Goal: Task Accomplishment & Management: Manage account settings

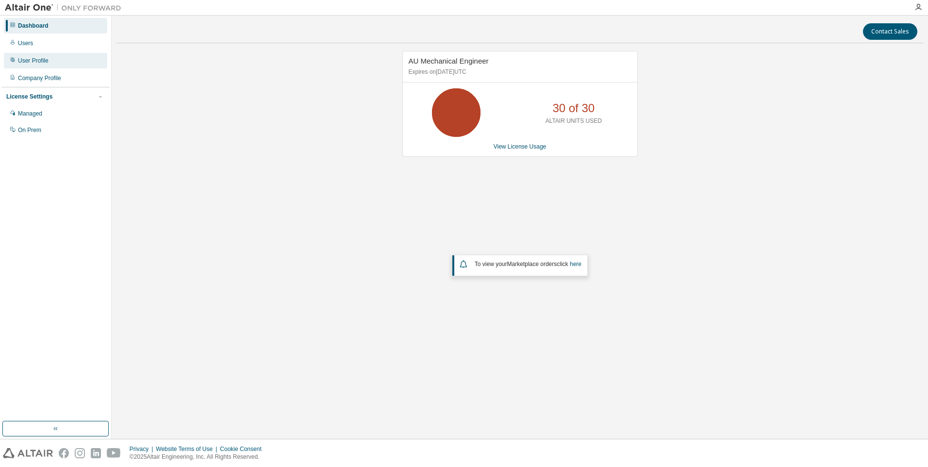
drag, startPoint x: 41, startPoint y: 45, endPoint x: 98, endPoint y: 67, distance: 60.9
click at [41, 45] on div "Users" at bounding box center [55, 43] width 103 height 16
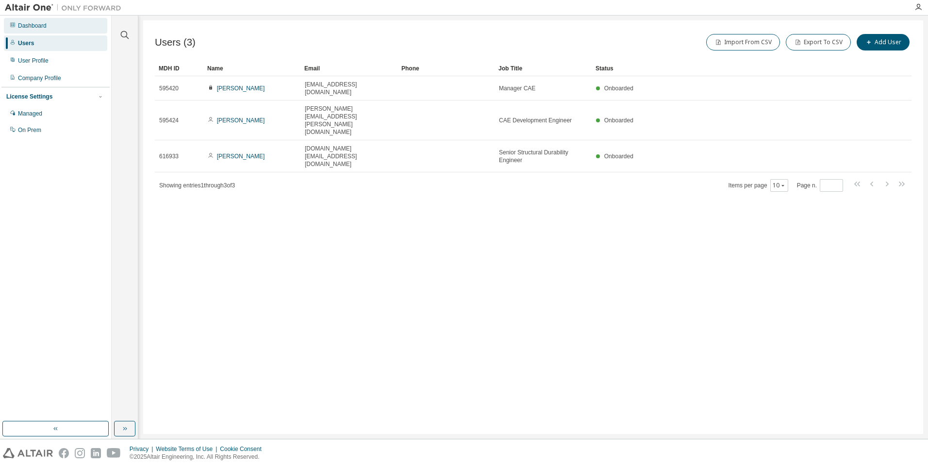
click at [46, 29] on div "Dashboard" at bounding box center [32, 26] width 29 height 8
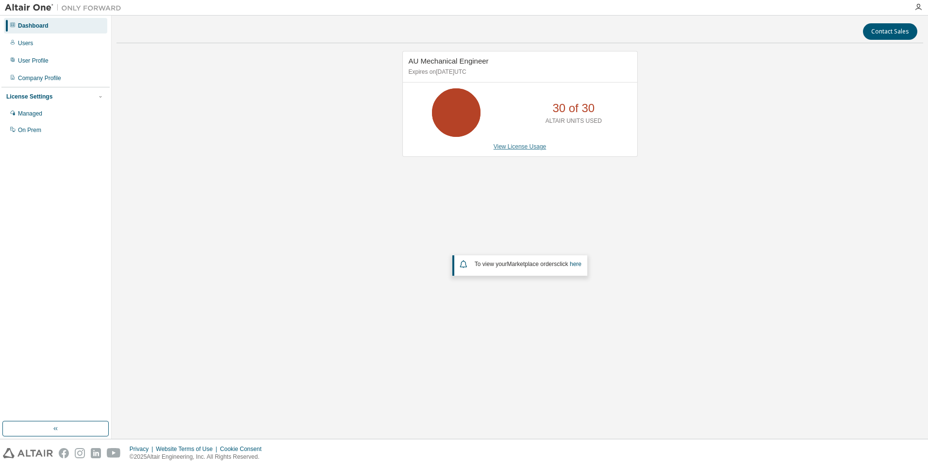
click at [524, 144] on link "View License Usage" at bounding box center [520, 146] width 53 height 7
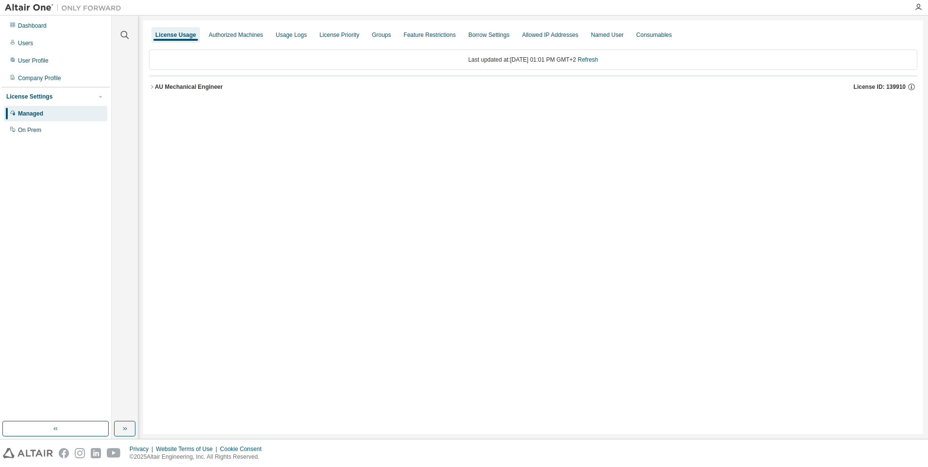
click at [151, 87] on icon "button" at bounding box center [152, 87] width 6 height 6
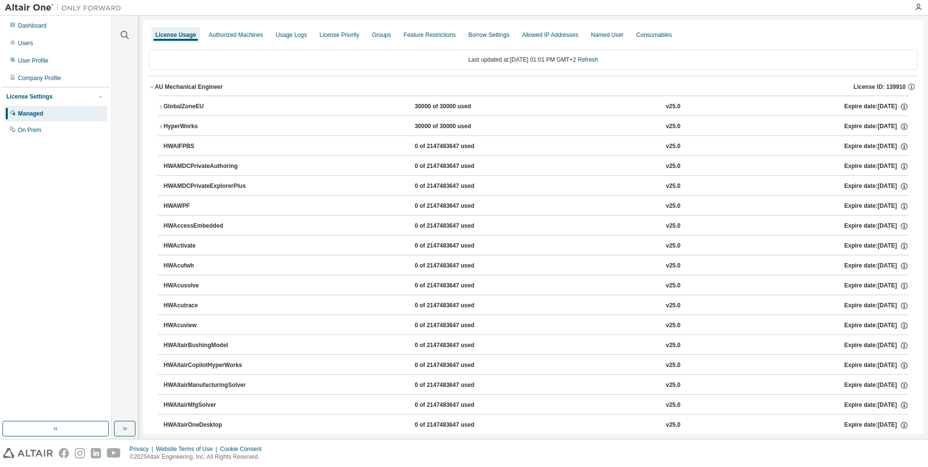
click at [161, 106] on icon "button" at bounding box center [161, 106] width 2 height 3
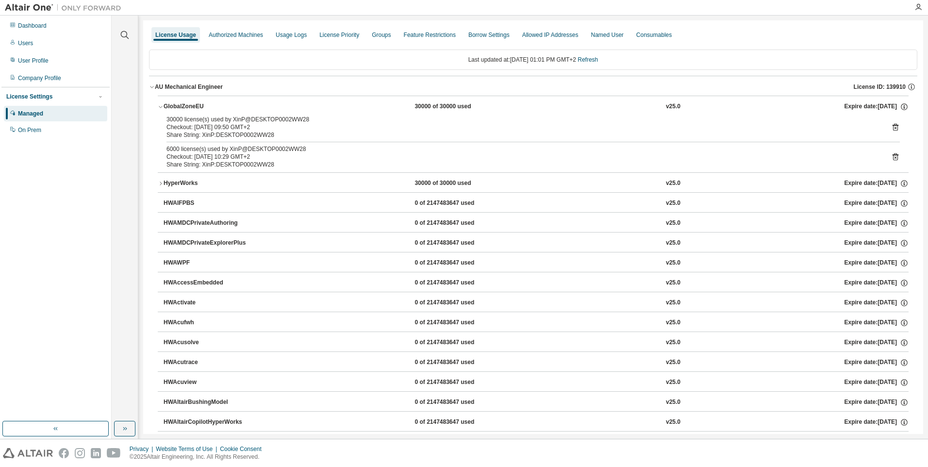
click at [891, 126] on icon at bounding box center [895, 127] width 9 height 9
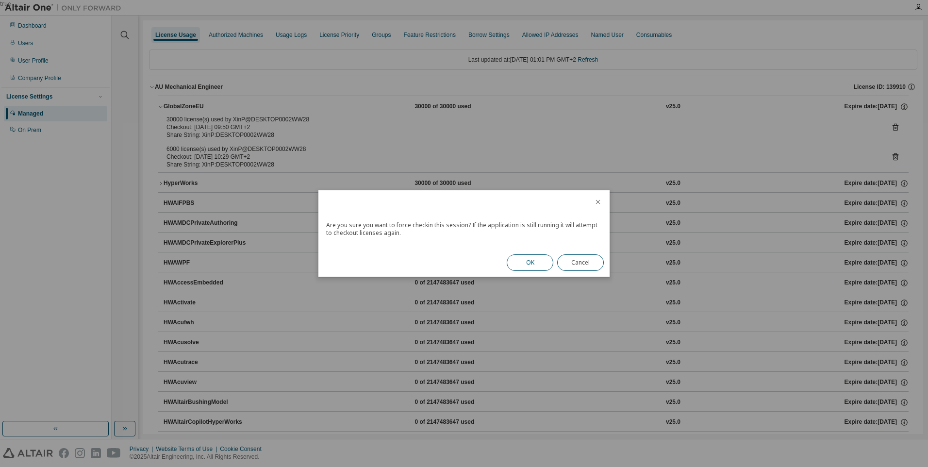
click at [539, 261] on button "OK" at bounding box center [530, 262] width 47 height 17
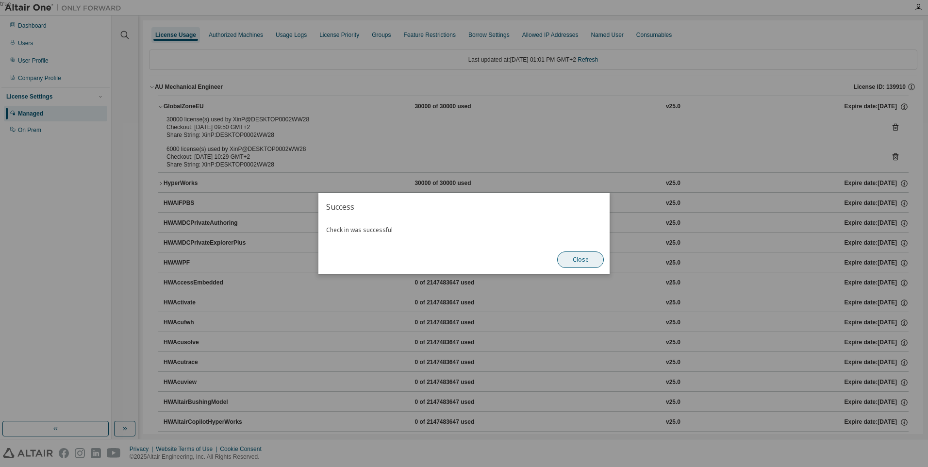
click at [579, 259] on button "Close" at bounding box center [580, 260] width 47 height 17
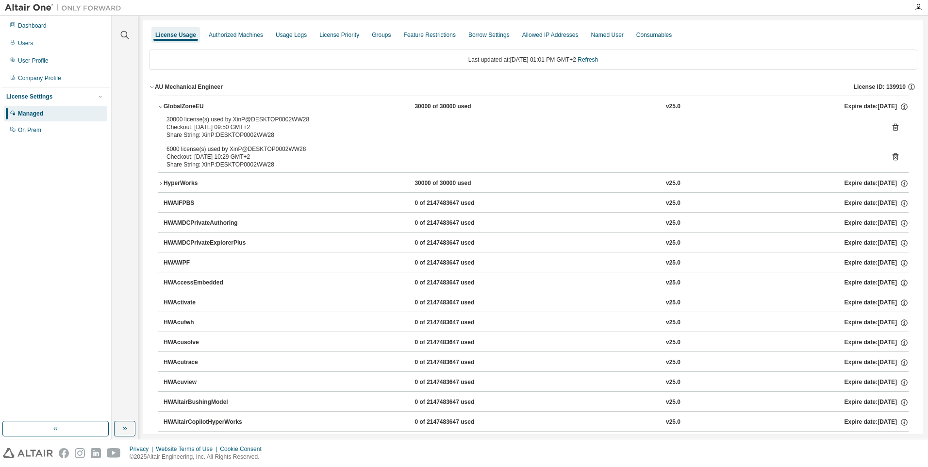
click at [893, 155] on icon at bounding box center [896, 156] width 6 height 7
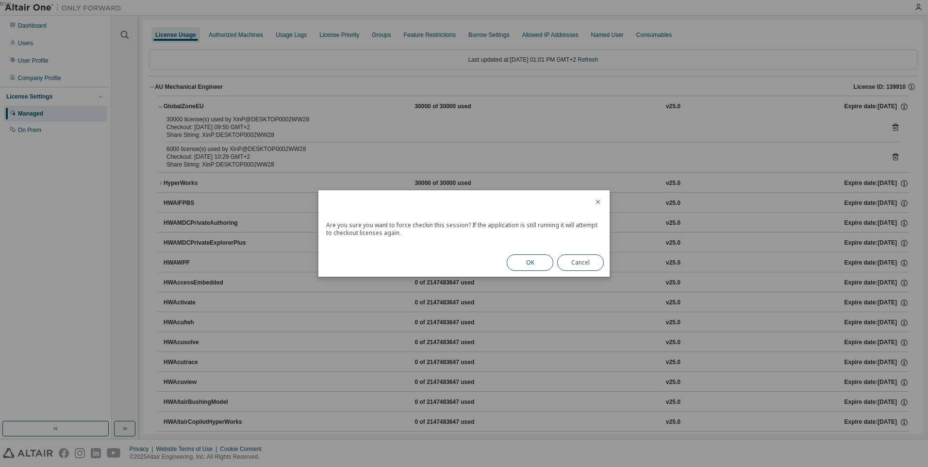
click at [529, 263] on button "OK" at bounding box center [530, 262] width 47 height 17
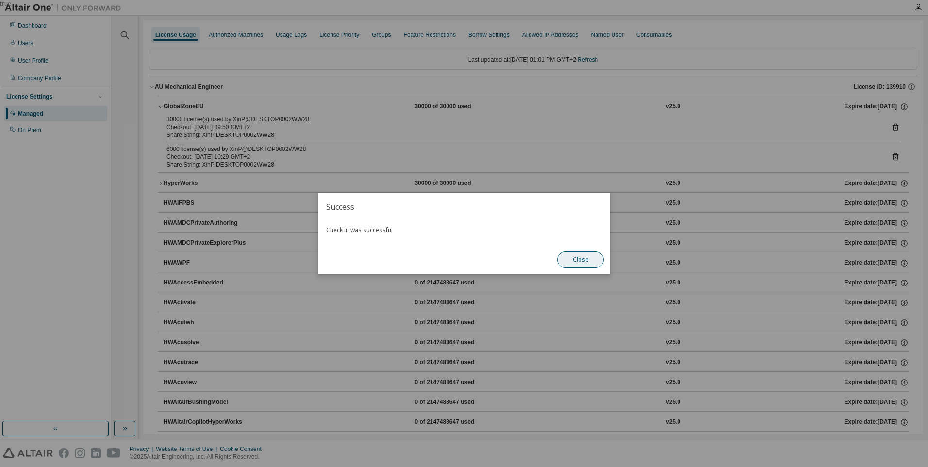
click at [584, 261] on button "Close" at bounding box center [580, 260] width 47 height 17
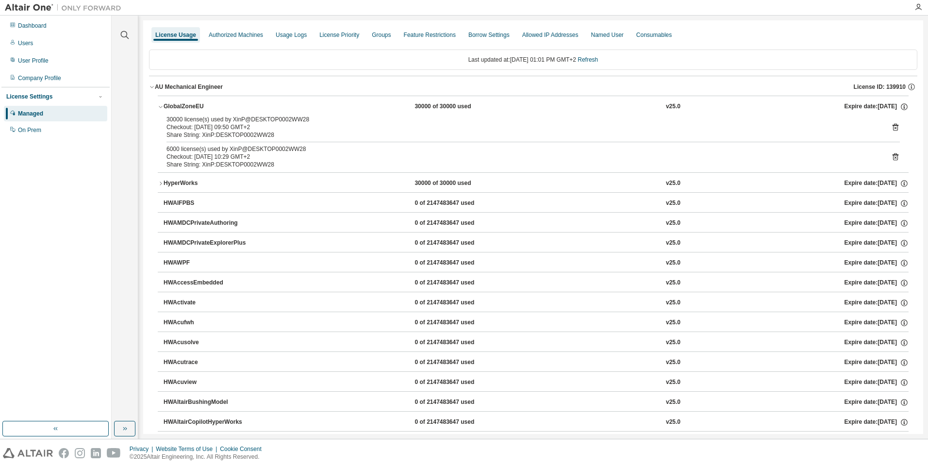
click at [159, 106] on icon "button" at bounding box center [161, 107] width 6 height 6
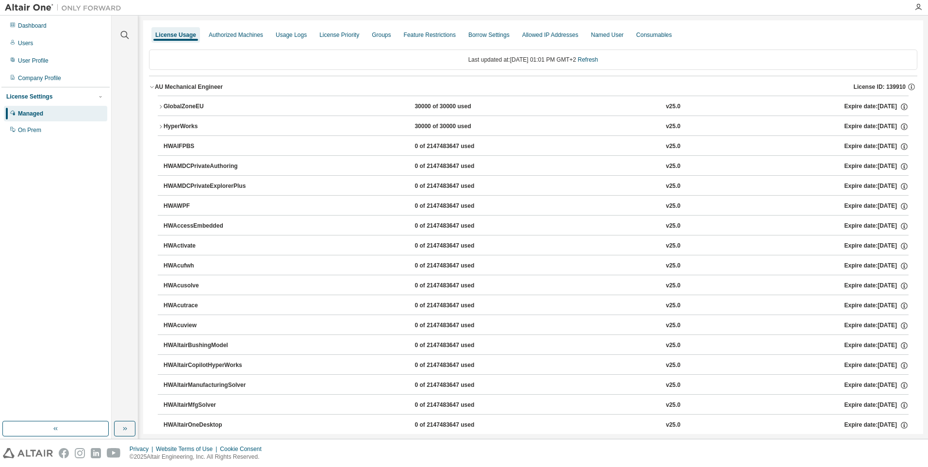
click at [161, 130] on button "HyperWorks 30000 of 30000 used v25.0 Expire date: 2026-03-01" at bounding box center [533, 126] width 751 height 21
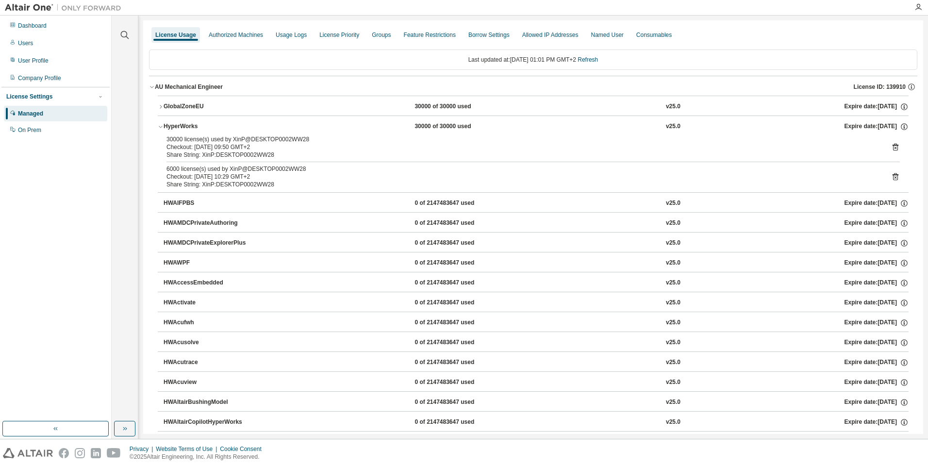
click at [894, 148] on icon at bounding box center [895, 148] width 2 height 2
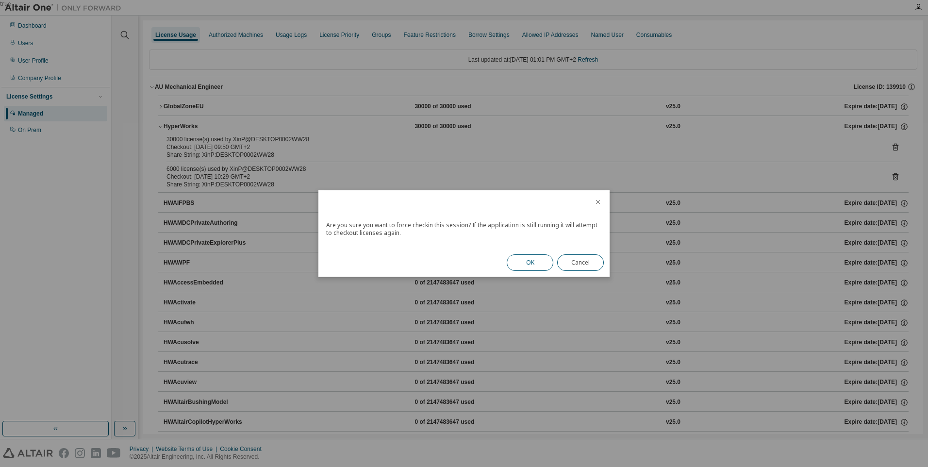
click at [531, 264] on button "OK" at bounding box center [530, 262] width 47 height 17
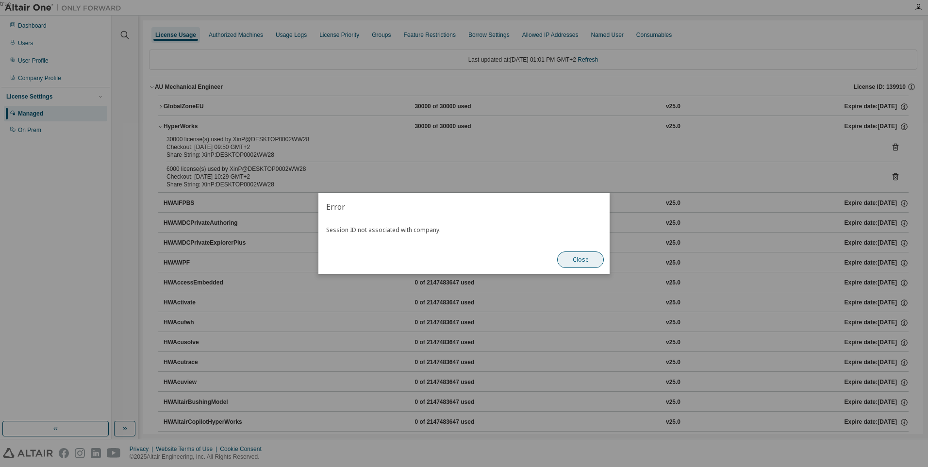
click at [576, 259] on button "Close" at bounding box center [580, 260] width 47 height 17
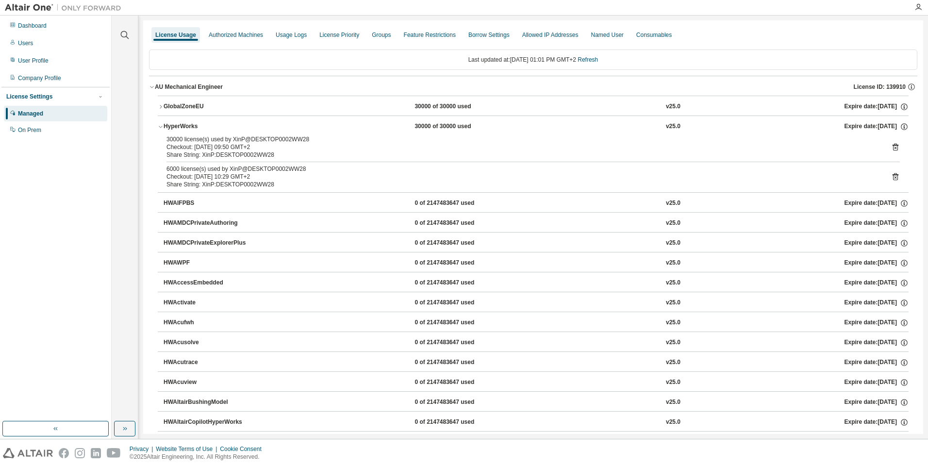
click at [160, 127] on icon "button" at bounding box center [160, 127] width 3 height 2
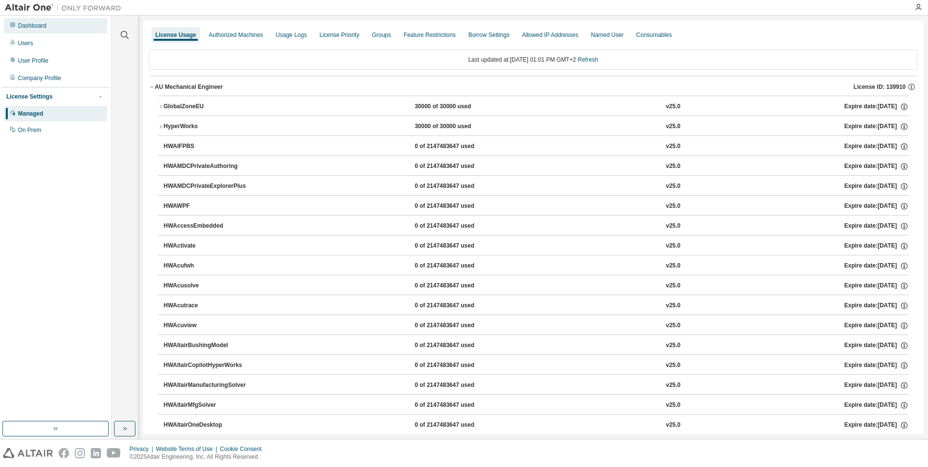
click at [25, 22] on div "Dashboard" at bounding box center [32, 26] width 29 height 8
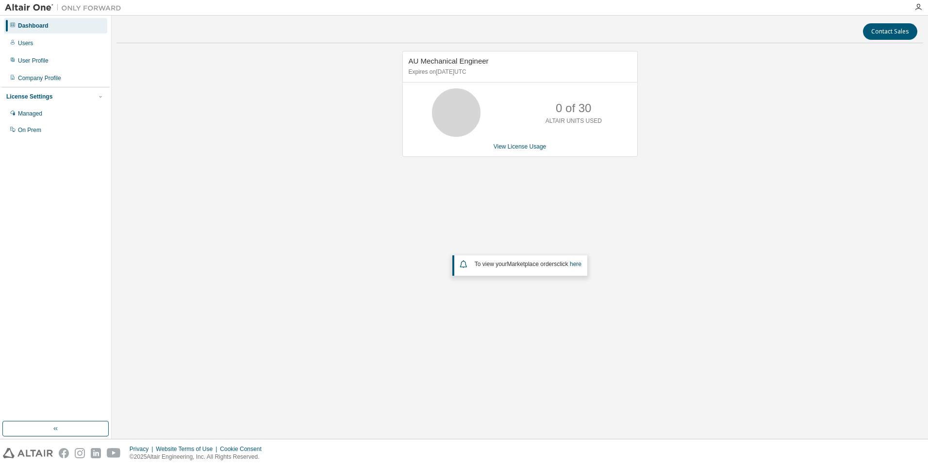
click at [481, 234] on div "AU Mechanical Engineer Expires on March 1, 2026 UTC 0 of 30 ALTAIR UNITS USED V…" at bounding box center [520, 202] width 807 height 303
click at [530, 149] on link "View License Usage" at bounding box center [520, 146] width 53 height 7
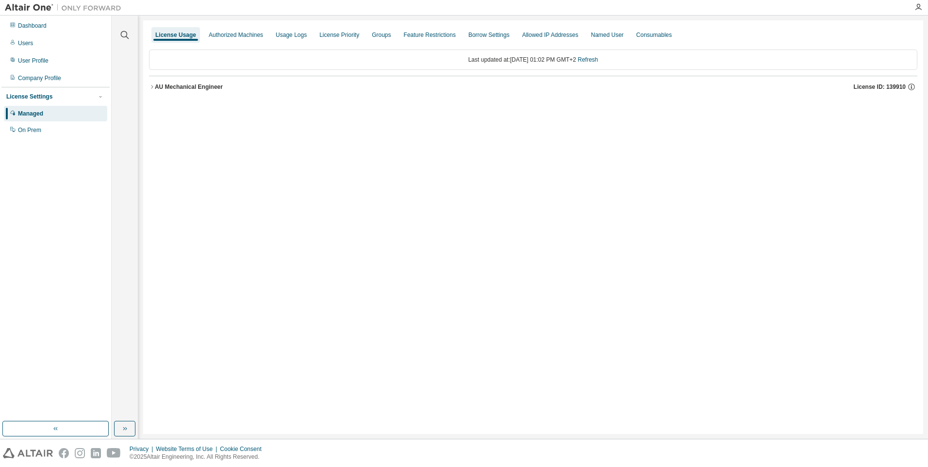
drag, startPoint x: 151, startPoint y: 87, endPoint x: 226, endPoint y: 123, distance: 82.7
click at [151, 87] on icon "button" at bounding box center [152, 87] width 6 height 6
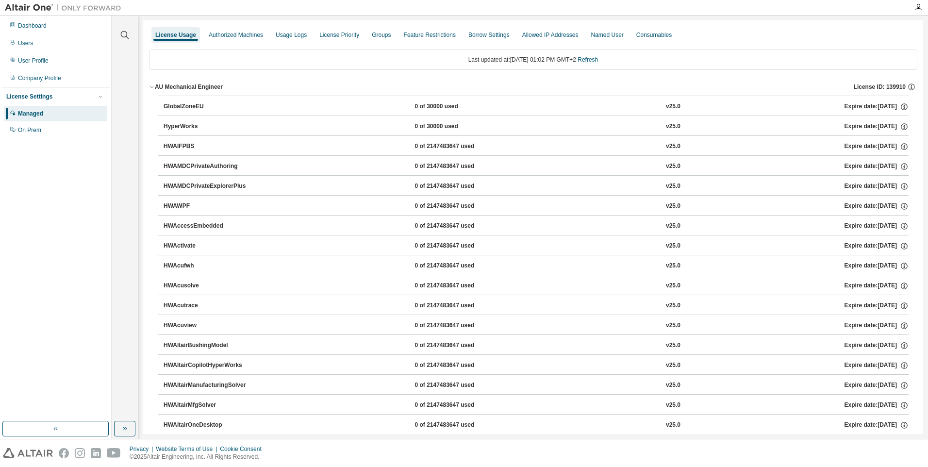
click at [173, 108] on div "GlobalZoneEU" at bounding box center [207, 106] width 87 height 9
click at [163, 103] on div "GlobalZoneEU 0 of 30000 used v25.0 Expire date: 2026-03-01" at bounding box center [533, 106] width 751 height 20
click at [164, 126] on div "HyperWorks" at bounding box center [207, 126] width 87 height 9
click at [163, 145] on div "HWAIFPBS 0 of 2147483647 used v25.0 Expire date: 2026-03-01" at bounding box center [533, 145] width 751 height 20
click at [163, 166] on div "HWAMDCPrivateAuthoring 0 of 2147483647 used v25.0 Expire date: 2026-03-01" at bounding box center [533, 165] width 751 height 20
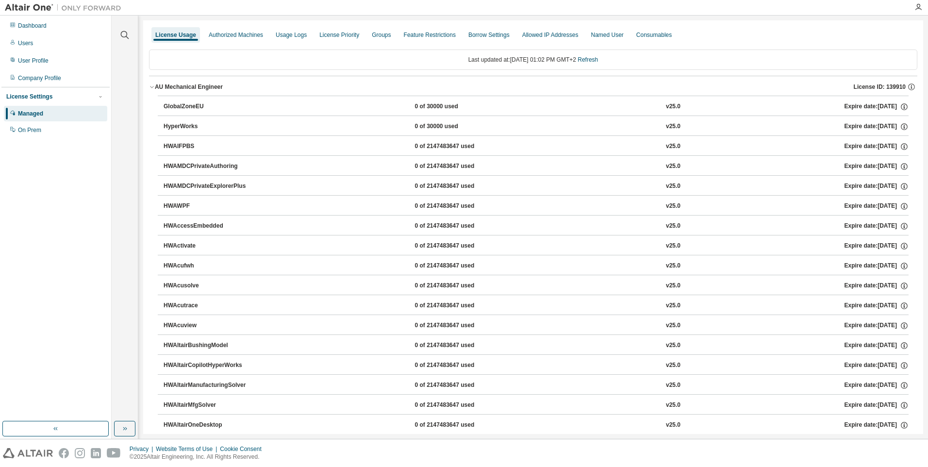
click at [159, 184] on div "HWAMDCPrivateExplorerPlus 0 of 2147483647 used v25.0 Expire date: 2026-03-01" at bounding box center [533, 185] width 751 height 20
